Goal: Communication & Community: Share content

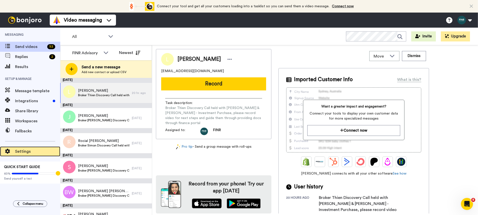
click at [27, 152] on span "Settings" at bounding box center [37, 151] width 45 height 6
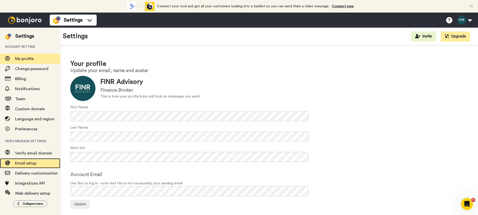
click at [30, 164] on span "Email setup" at bounding box center [25, 163] width 21 height 4
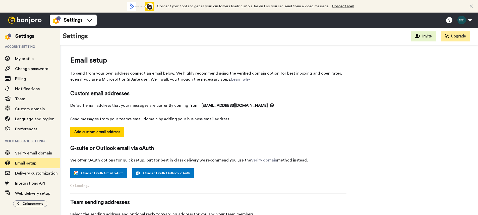
select select "146163"
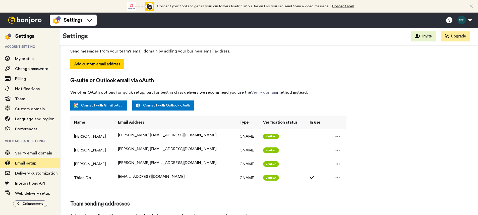
scroll to position [85, 0]
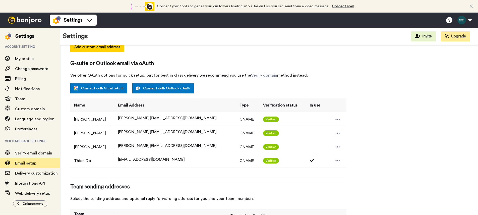
click at [27, 22] on img at bounding box center [25, 20] width 38 height 7
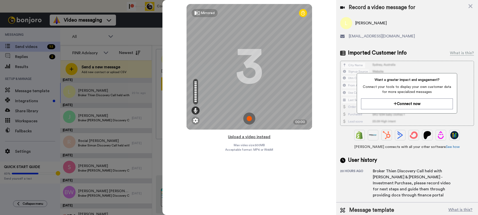
click at [247, 137] on button "Upload a video instead" at bounding box center [248, 137] width 45 height 7
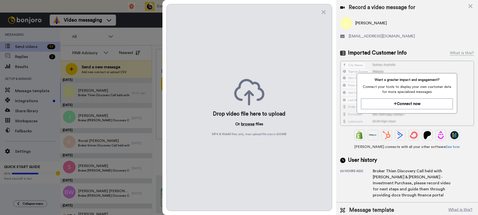
click at [250, 122] on button "browse" at bounding box center [248, 124] width 14 height 6
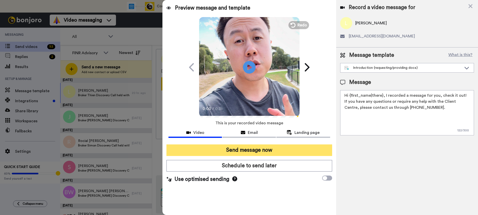
click at [245, 151] on button "Send message now" at bounding box center [248, 150] width 165 height 12
